Goal: Information Seeking & Learning: Learn about a topic

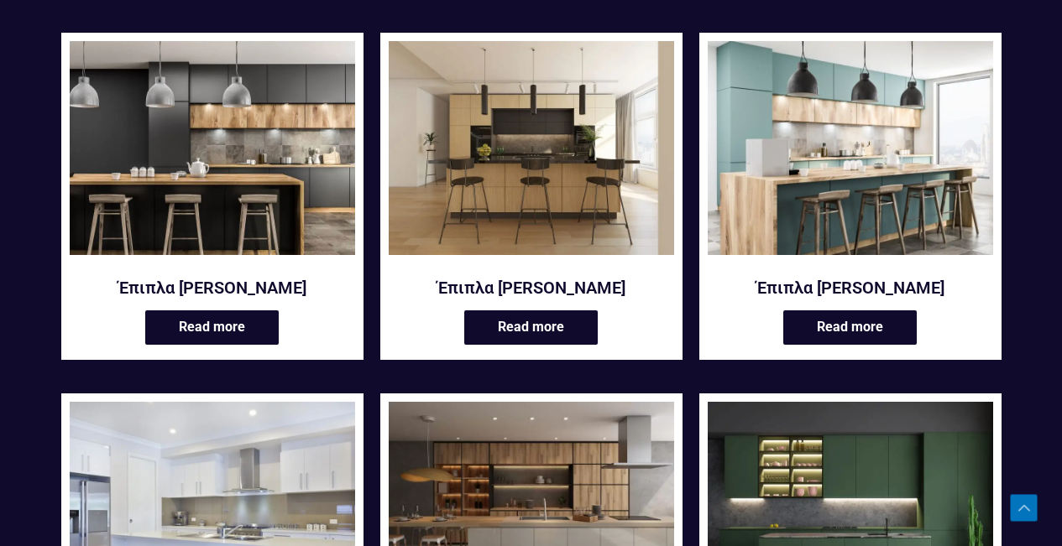
scroll to position [336, 0]
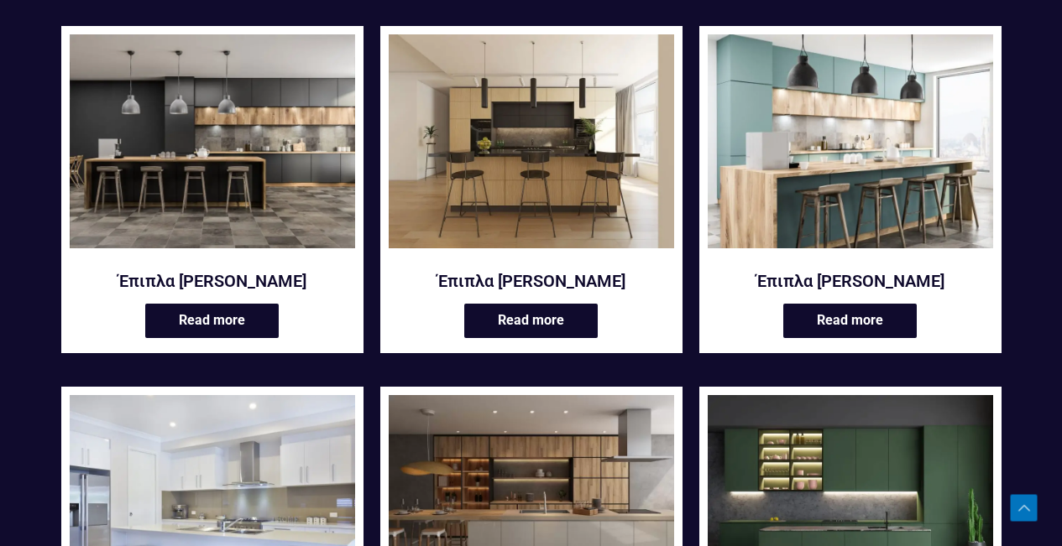
click at [285, 180] on img at bounding box center [212, 141] width 285 height 214
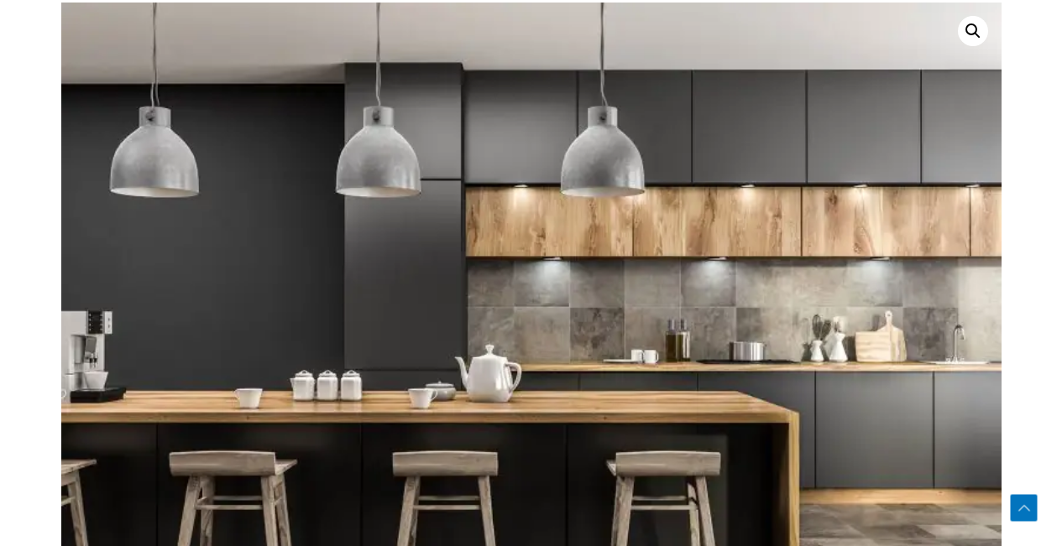
scroll to position [755, 0]
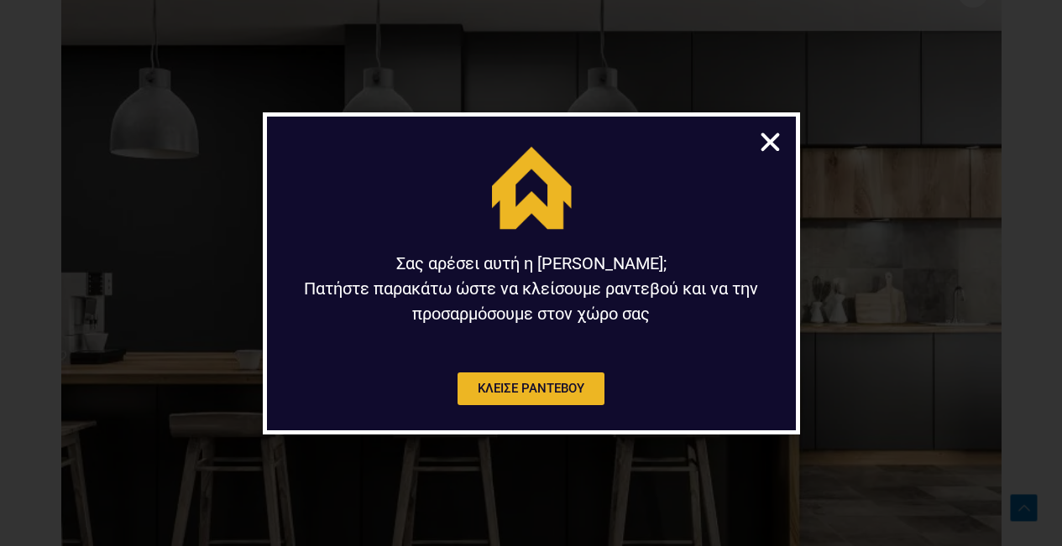
click at [768, 138] on icon "Close" at bounding box center [770, 142] width 26 height 26
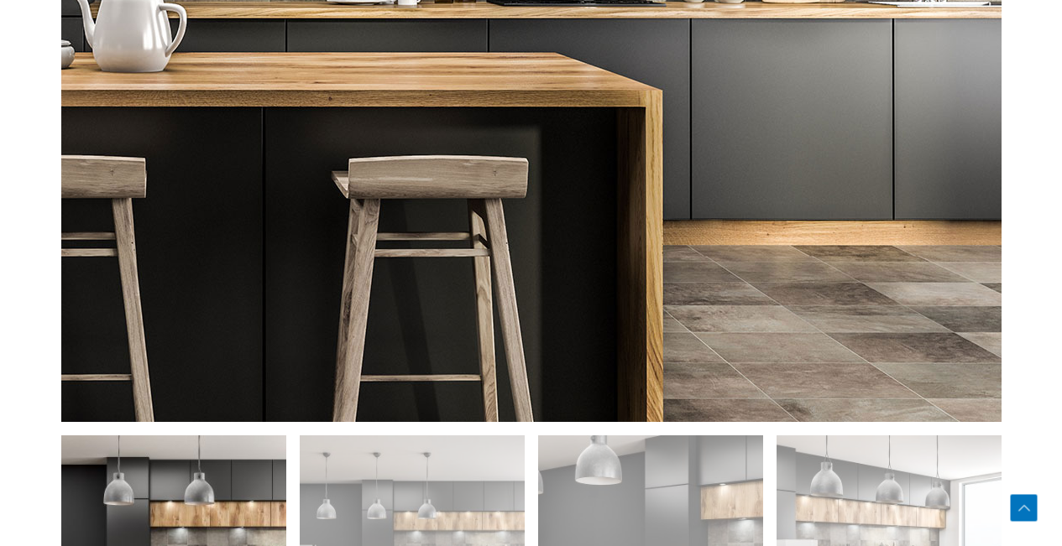
scroll to position [1175, 0]
